Goal: Information Seeking & Learning: Find contact information

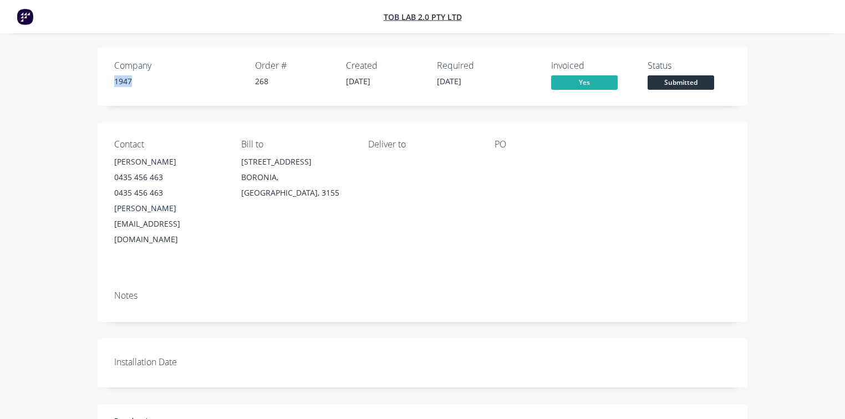
drag, startPoint x: 115, startPoint y: 84, endPoint x: 136, endPoint y: 83, distance: 21.1
click at [136, 83] on div "1947" at bounding box center [178, 81] width 128 height 12
drag, startPoint x: 246, startPoint y: 166, endPoint x: 359, endPoint y: 192, distance: 116.2
click at [359, 192] on div "Contact NICOLA 0435 456 463 0435 456 463 nicola_shaer@outlook.com Bill to 11/16…" at bounding box center [423, 202] width 650 height 159
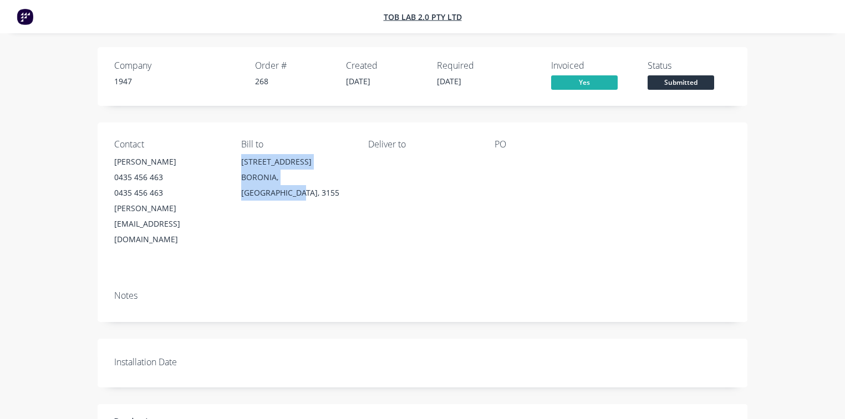
drag, startPoint x: 240, startPoint y: 162, endPoint x: 335, endPoint y: 184, distance: 97.4
click at [335, 184] on div "Contact NICOLA 0435 456 463 0435 456 463 nicola_shaer@outlook.com Bill to 11/16…" at bounding box center [423, 202] width 650 height 159
copy div "11/163 BORONIA ROAD BORONIA, Victoria, 3155"
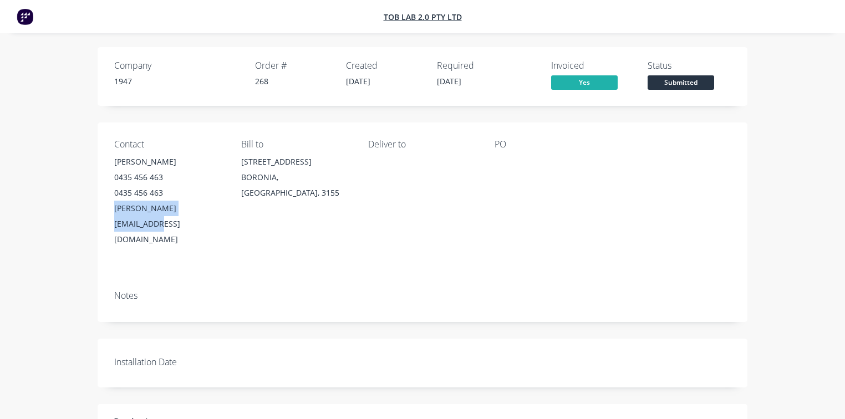
drag, startPoint x: 228, startPoint y: 206, endPoint x: 111, endPoint y: 211, distance: 117.6
click at [111, 211] on div "Contact NICOLA 0435 456 463 0435 456 463 nicola_shaer@outlook.com Bill to 11/16…" at bounding box center [423, 202] width 650 height 159
copy div "nicola_shaer@outlook.com"
click at [189, 152] on div "Contact NICOLA 0435 456 463 0435 456 463 nicola_shaer@outlook.com" at bounding box center [168, 193] width 109 height 108
drag, startPoint x: 158, startPoint y: 213, endPoint x: 102, endPoint y: 215, distance: 56.0
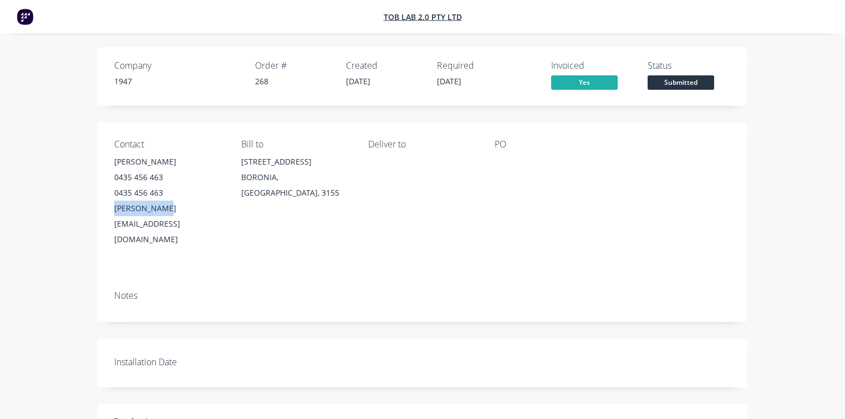
click at [102, 215] on div "Contact NICOLA 0435 456 463 0435 456 463 nicola_shaer@outlook.com Bill to 11/16…" at bounding box center [423, 202] width 650 height 159
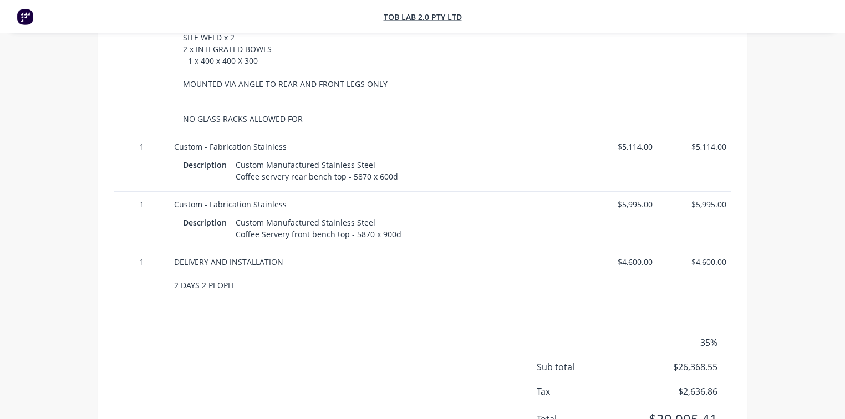
scroll to position [659, 0]
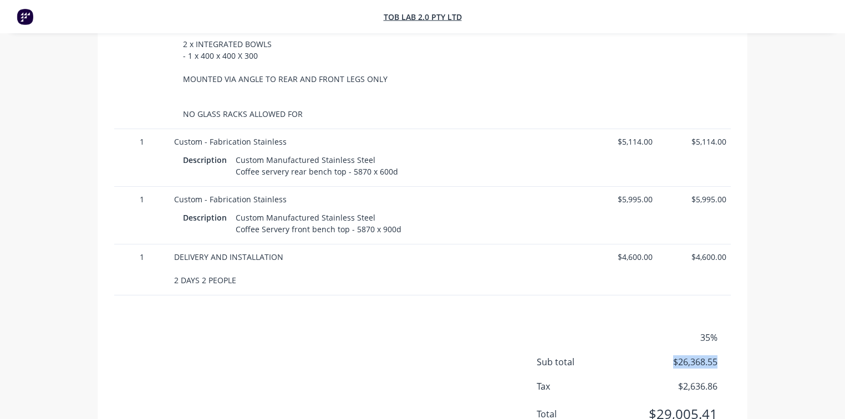
drag, startPoint x: 686, startPoint y: 329, endPoint x: 743, endPoint y: 338, distance: 57.2
click at [743, 338] on div "35% Sub total $26,368.55 Tax $2,636.86 Total $29,005.41" at bounding box center [423, 383] width 650 height 104
drag, startPoint x: 787, startPoint y: 279, endPoint x: 777, endPoint y: 272, distance: 12.3
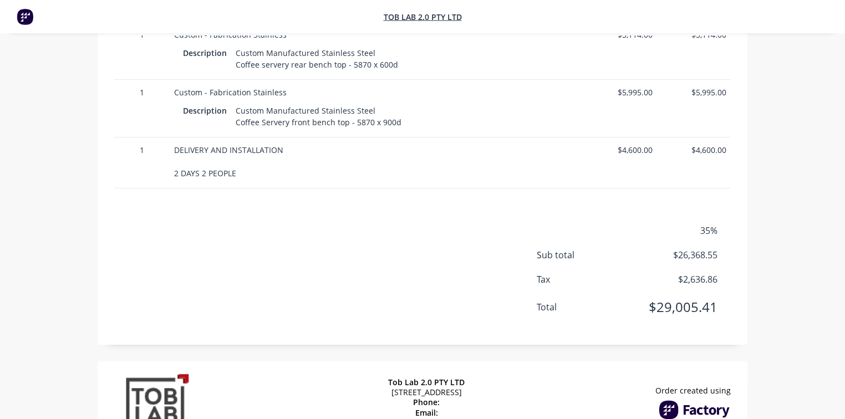
scroll to position [782, 0]
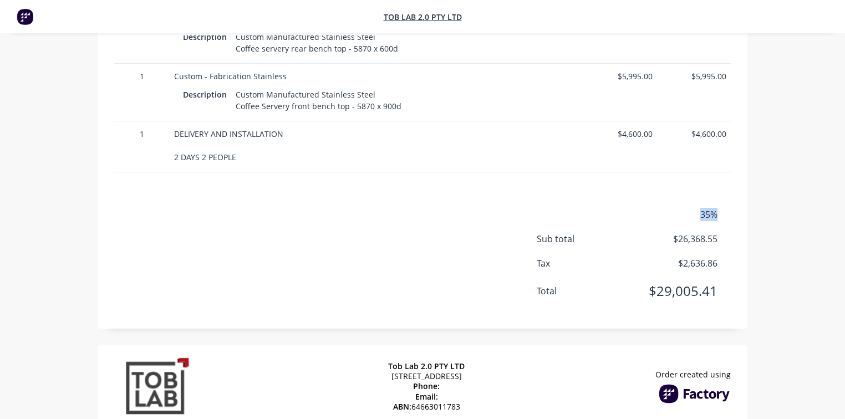
drag, startPoint x: 705, startPoint y: 187, endPoint x: 727, endPoint y: 181, distance: 22.9
click at [727, 208] on div "35%" at bounding box center [634, 214] width 194 height 13
click at [226, 208] on div "35% Sub total $26,368.55 Tax $2,636.86 Total $29,005.41" at bounding box center [422, 260] width 617 height 104
click at [162, 208] on div "35% Sub total $26,368.55 Tax $2,636.86 Total $29,005.41" at bounding box center [422, 260] width 617 height 104
drag, startPoint x: 700, startPoint y: 186, endPoint x: 715, endPoint y: 186, distance: 15.0
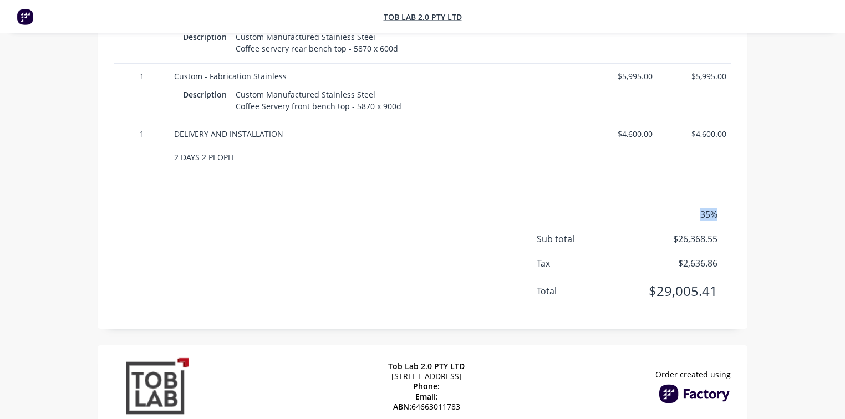
click at [715, 208] on span "35%" at bounding box center [676, 214] width 82 height 13
click at [505, 208] on div "35% Sub total $26,368.55 Tax $2,636.86 Total $29,005.41" at bounding box center [422, 260] width 617 height 104
drag, startPoint x: 698, startPoint y: 187, endPoint x: 717, endPoint y: 185, distance: 19.0
click at [717, 208] on span "35%" at bounding box center [676, 214] width 82 height 13
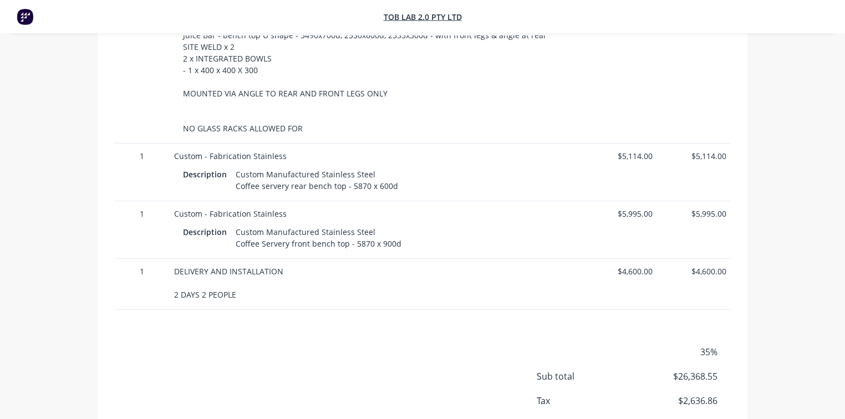
scroll to position [665, 0]
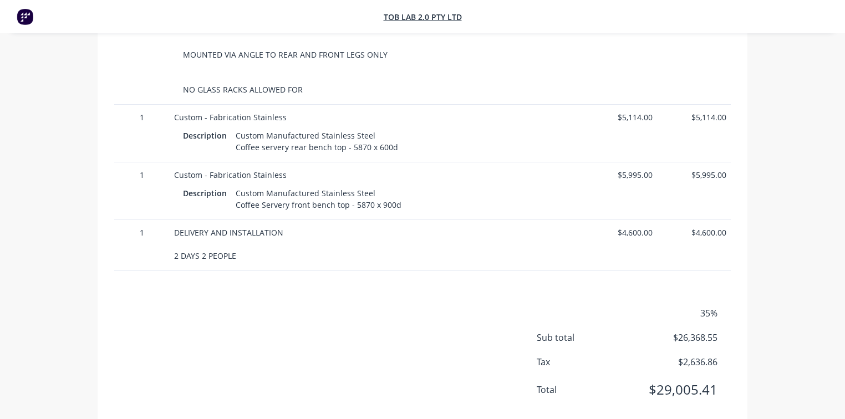
scroll to position [714, 0]
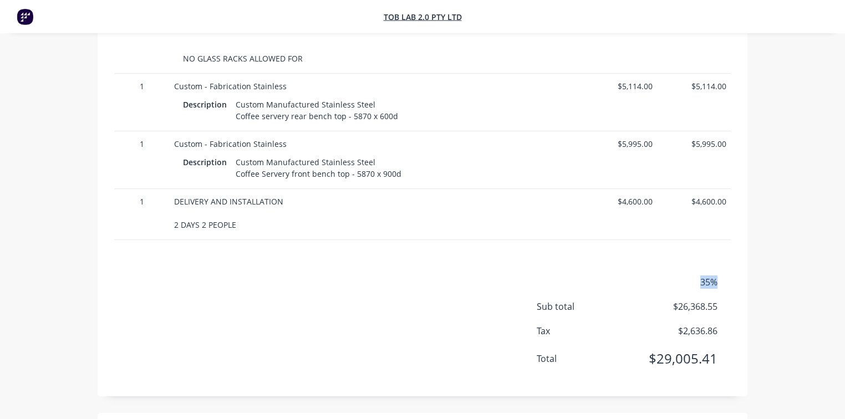
drag, startPoint x: 701, startPoint y: 256, endPoint x: 261, endPoint y: 14, distance: 502.5
click at [726, 276] on div "35%" at bounding box center [634, 282] width 194 height 13
drag, startPoint x: 712, startPoint y: 251, endPoint x: 726, endPoint y: 251, distance: 14.4
click at [726, 276] on div "35%" at bounding box center [634, 282] width 194 height 13
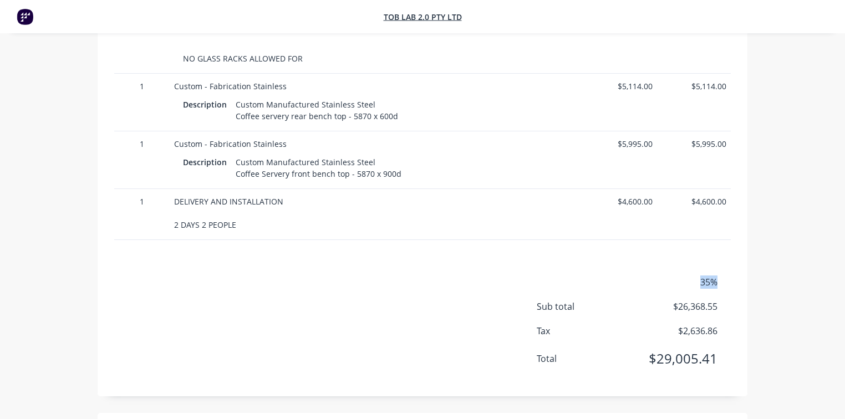
scroll to position [782, 0]
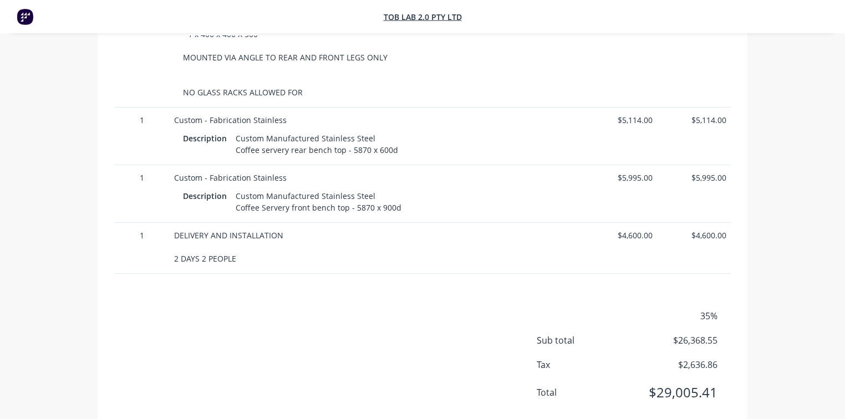
scroll to position [667, 0]
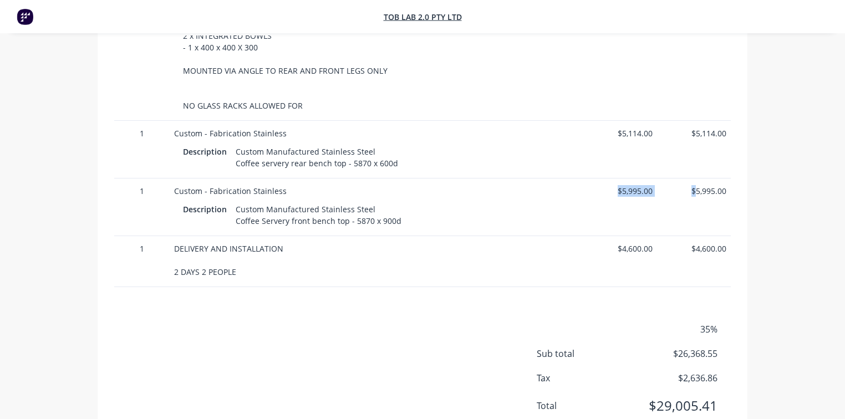
drag, startPoint x: 674, startPoint y: 165, endPoint x: 695, endPoint y: 165, distance: 21.1
click at [695, 179] on div "1 Custom - Fabrication Stainless Description Custom Manufactured Stainless Stee…" at bounding box center [422, 208] width 617 height 58
click at [623, 236] on div "$4,600.00" at bounding box center [620, 261] width 74 height 51
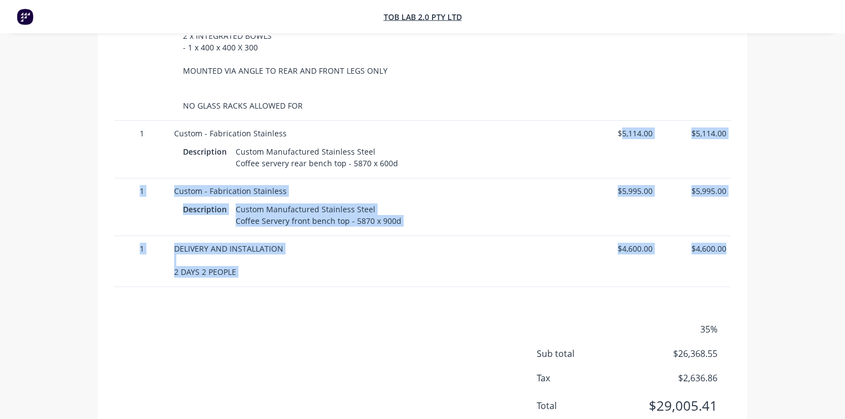
drag, startPoint x: 619, startPoint y: 102, endPoint x: 726, endPoint y: 225, distance: 163.1
click at [726, 225] on div "1 Custom - Fabrication Stainless Description Custom Manufactured Stainless Stee…" at bounding box center [422, 26] width 617 height 521
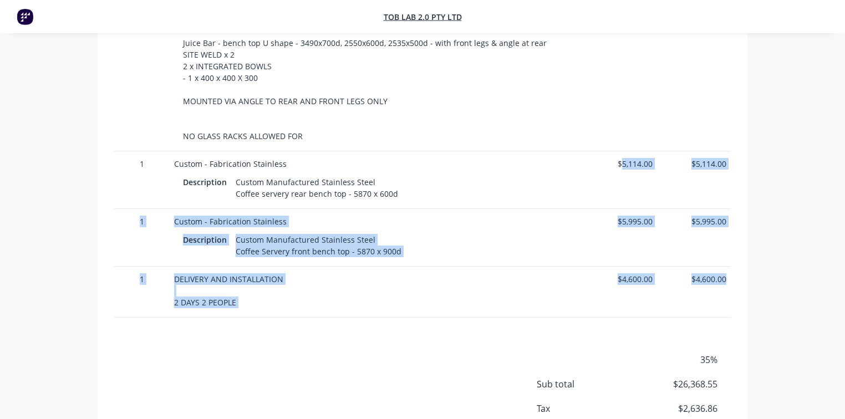
scroll to position [626, 0]
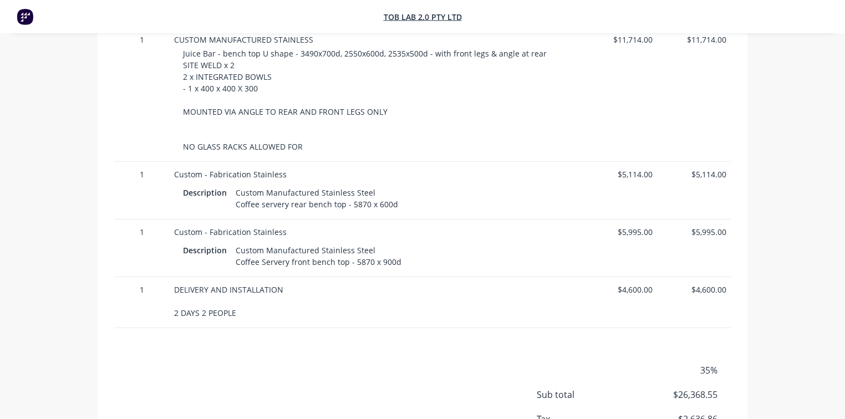
click at [278, 333] on div "Products Qty Price Total 1 Custom - Fabrication Stainless Description Custom Ma…" at bounding box center [423, 116] width 650 height 735
drag, startPoint x: 692, startPoint y: 151, endPoint x: 731, endPoint y: 149, distance: 39.4
click at [731, 149] on div "Qty Price Total 1 Custom - Fabrication Stainless Description Custom Manufacture…" at bounding box center [423, 56] width 650 height 543
drag, startPoint x: 688, startPoint y: 207, endPoint x: 721, endPoint y: 205, distance: 33.9
click at [721, 226] on span "$5,995.00" at bounding box center [693, 232] width 65 height 12
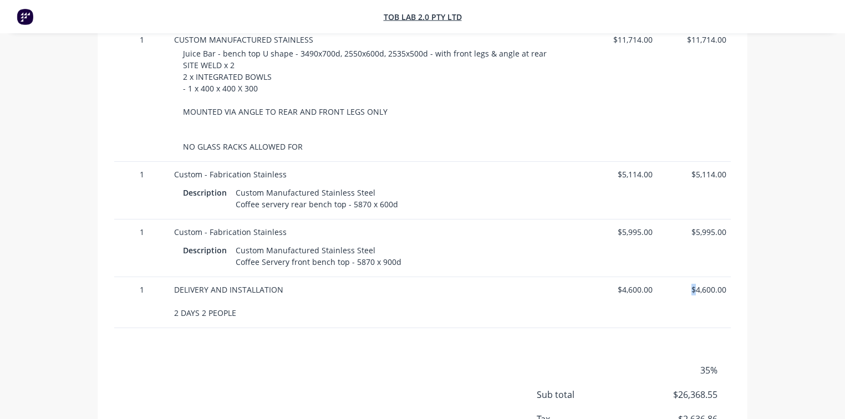
drag, startPoint x: 693, startPoint y: 254, endPoint x: 787, endPoint y: 245, distance: 94.7
click at [708, 284] on span "$4,600.00" at bounding box center [693, 290] width 65 height 12
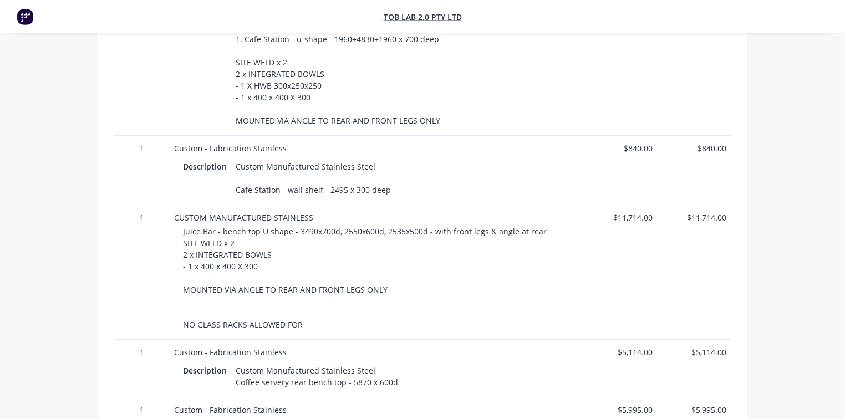
scroll to position [0, 0]
